Goal: Find specific page/section

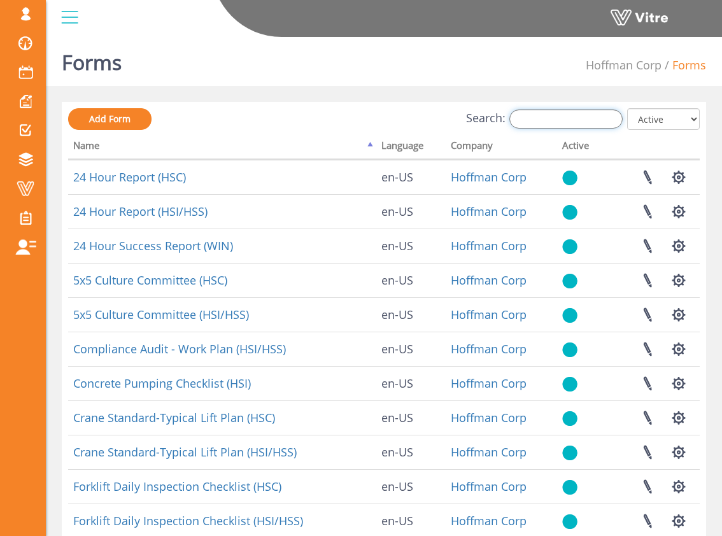
click at [551, 127] on input "Search:" at bounding box center [566, 119] width 113 height 19
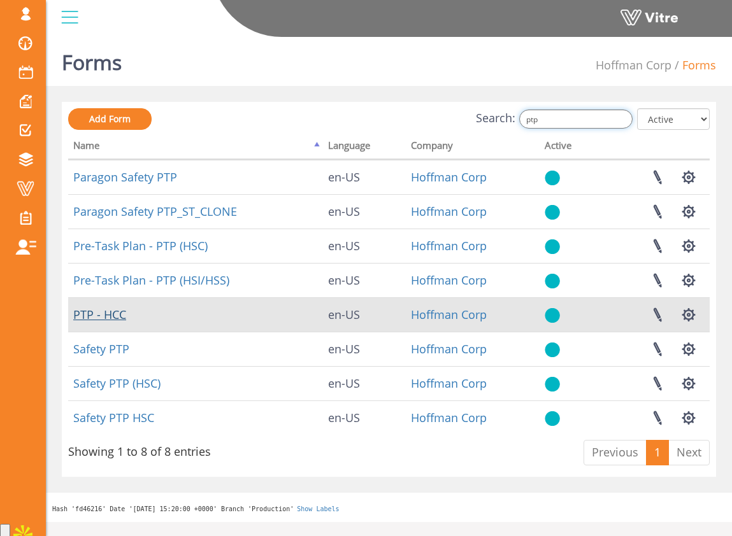
type input "ptp"
click at [120, 315] on link "PTP - HCC" at bounding box center [99, 314] width 53 height 15
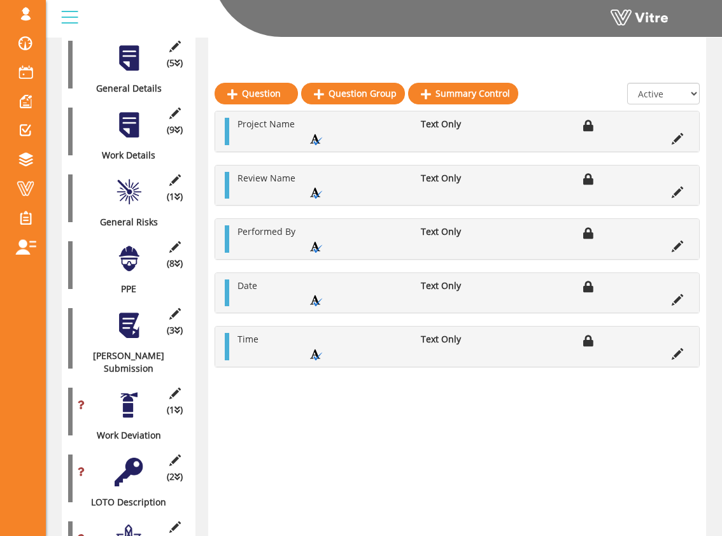
scroll to position [450, 0]
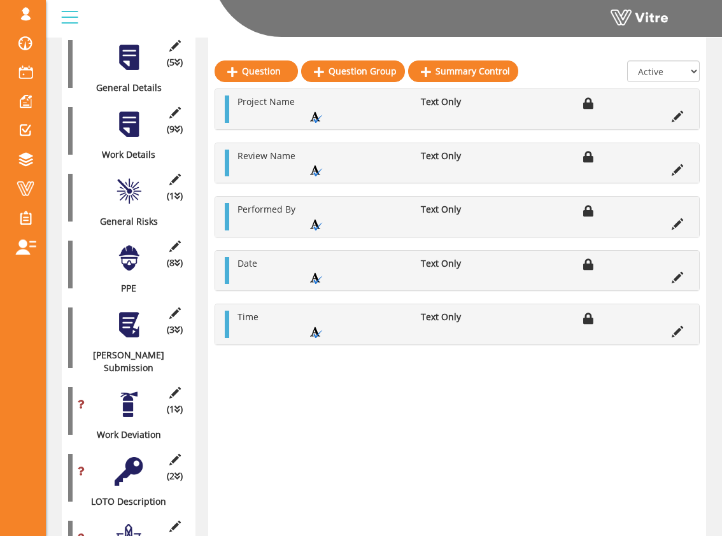
click at [138, 244] on div at bounding box center [129, 258] width 29 height 29
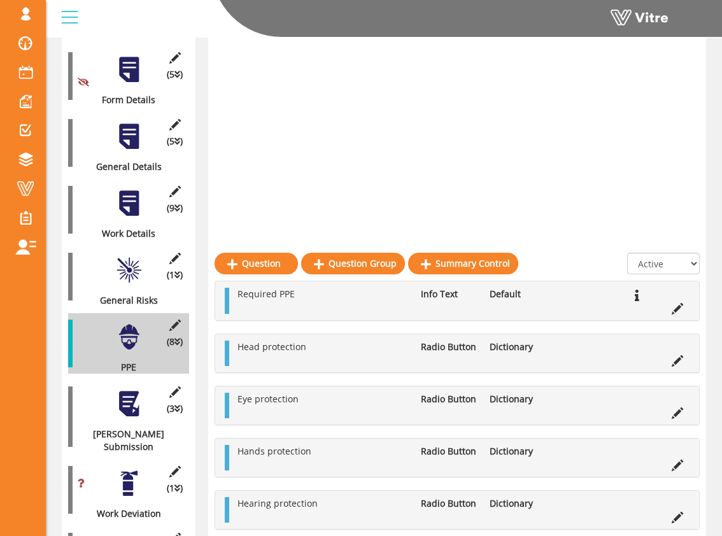
scroll to position [0, 0]
